Goal: Check status: Check status

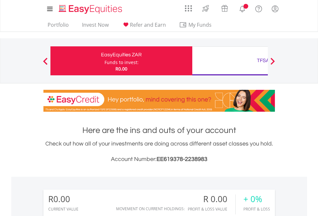
scroll to position [62, 101]
click at [104, 61] on div "Funds to invest:" at bounding box center [121, 62] width 34 height 6
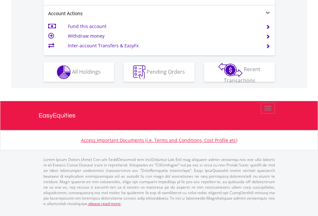
scroll to position [603, 0]
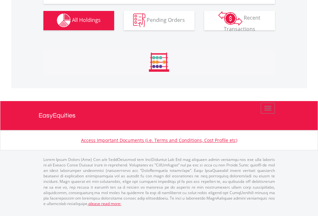
scroll to position [637, 0]
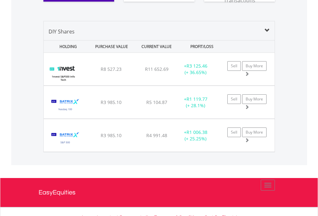
scroll to position [715, 0]
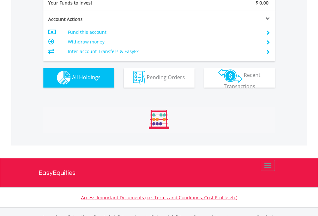
scroll to position [637, 0]
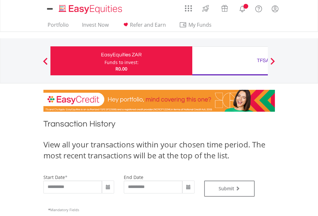
type input "**********"
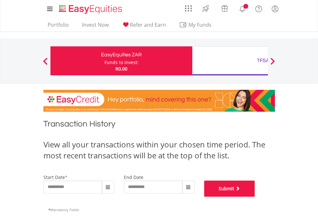
click at [255, 196] on button "Submit" at bounding box center [229, 188] width 51 height 16
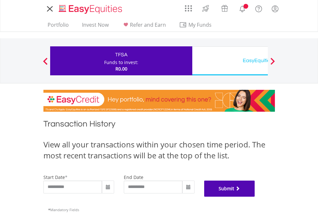
click at [255, 196] on button "Submit" at bounding box center [229, 188] width 51 height 16
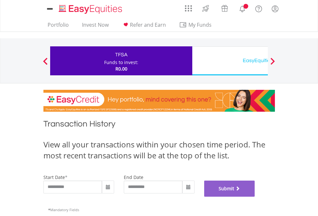
scroll to position [261, 0]
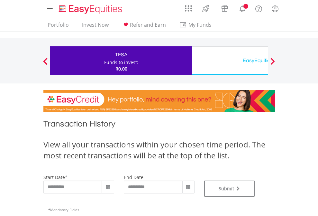
click at [230, 61] on div "EasyEquities USD" at bounding box center [263, 60] width 134 height 9
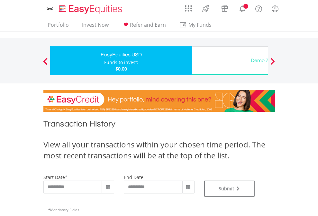
type input "**********"
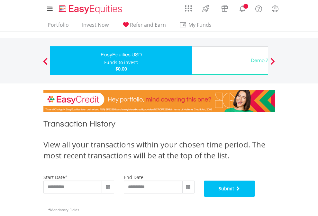
click at [255, 196] on button "Submit" at bounding box center [229, 188] width 51 height 16
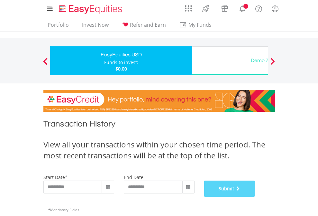
scroll to position [261, 0]
